Goal: Task Accomplishment & Management: Manage account settings

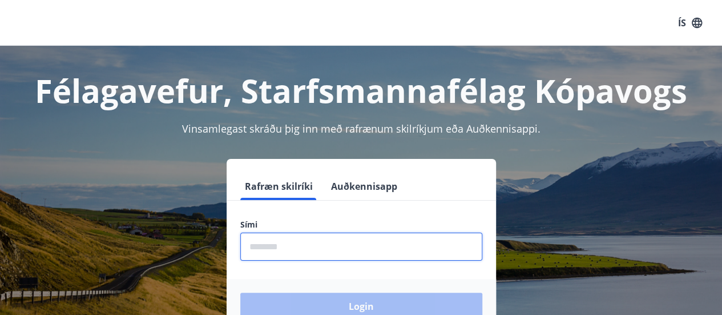
click at [307, 257] on input "phone" at bounding box center [361, 246] width 242 height 28
type input "********"
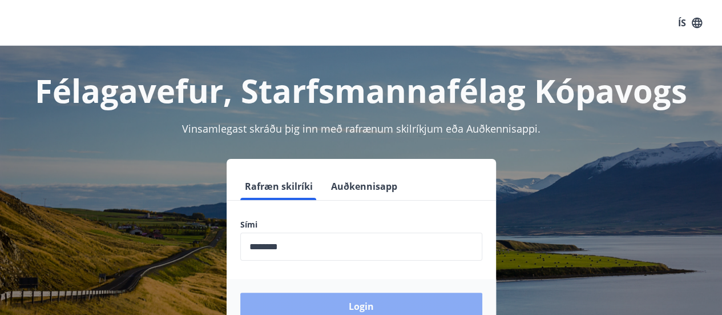
click at [379, 308] on button "Login" at bounding box center [361, 305] width 242 height 27
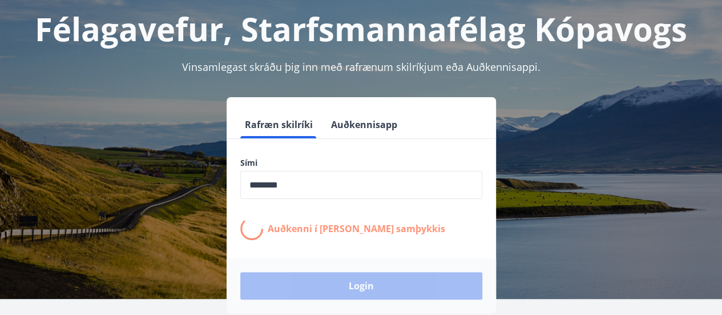
scroll to position [81, 0]
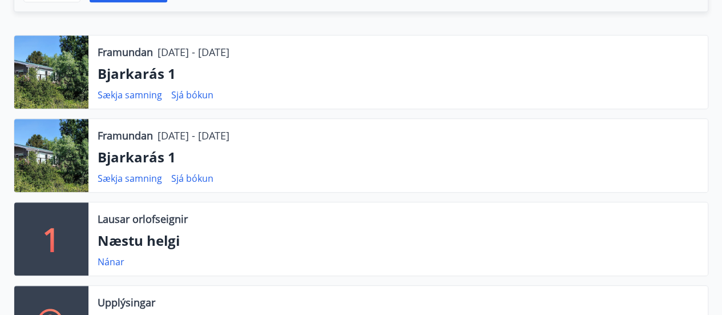
scroll to position [355, 0]
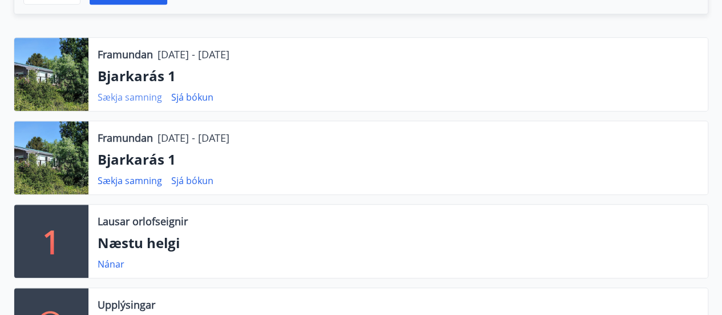
click at [134, 91] on link "Sækja samning" at bounding box center [130, 97] width 65 height 13
click at [200, 179] on link "Sjá bókun" at bounding box center [192, 180] width 42 height 13
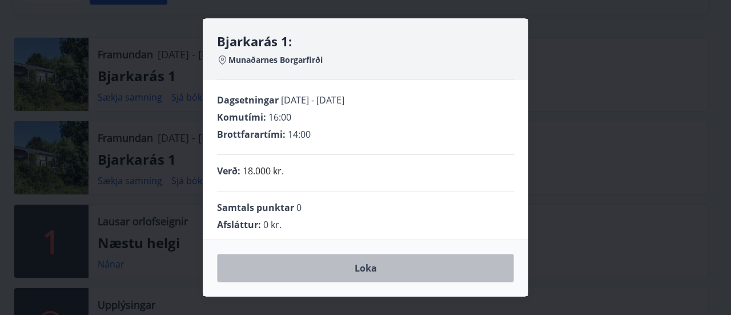
click at [356, 271] on button "Loka" at bounding box center [365, 267] width 297 height 29
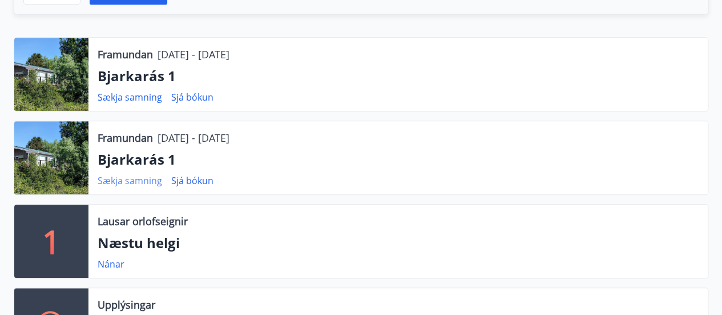
click at [116, 181] on link "Sækja samning" at bounding box center [130, 180] width 65 height 13
